Goal: Check status: Check status

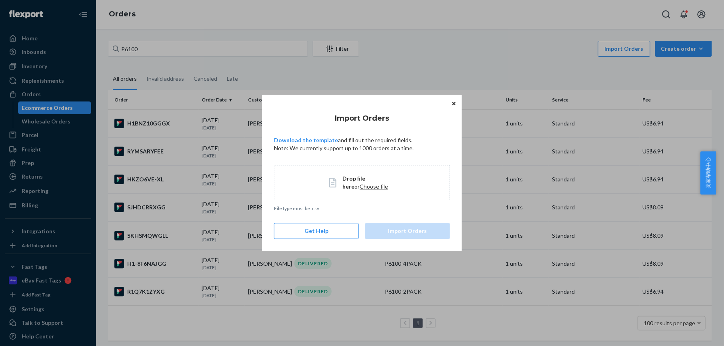
click at [200, 98] on div "Import Orders Download the template and fill out the required fields. Note: We …" at bounding box center [362, 173] width 724 height 346
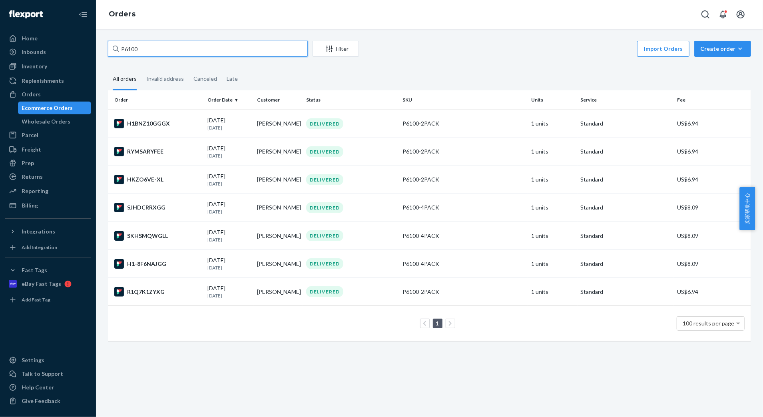
drag, startPoint x: 149, startPoint y: 46, endPoint x: 137, endPoint y: 49, distance: 13.1
click at [78, 46] on div "Home Inbounds Shipping Plans Problems Inventory Products Replenishments Orders …" at bounding box center [381, 208] width 763 height 417
paste input "9e100095029e23a21"
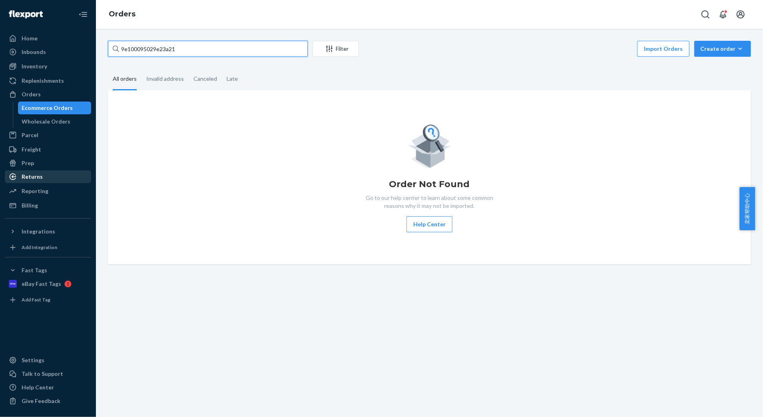
type input "9e100095029e23a21"
click at [40, 177] on div "Returns" at bounding box center [32, 177] width 21 height 8
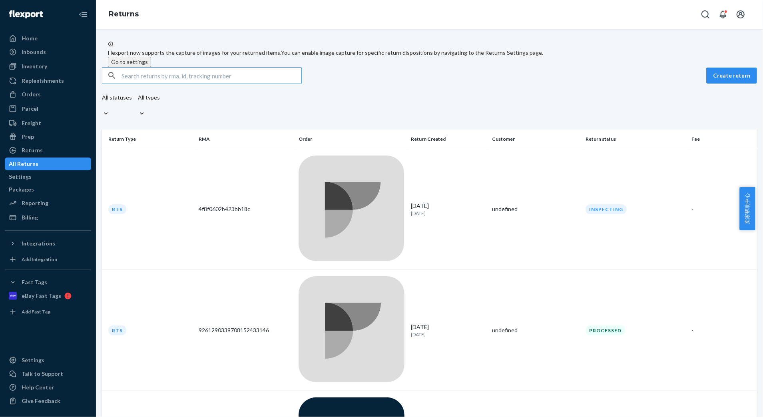
click at [157, 84] on input "text" at bounding box center [212, 76] width 180 height 16
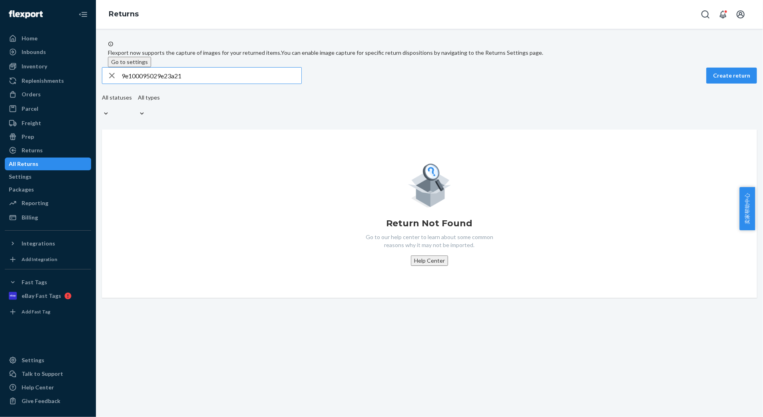
type input "9e100095029e23a21"
